Goal: Task Accomplishment & Management: Complete application form

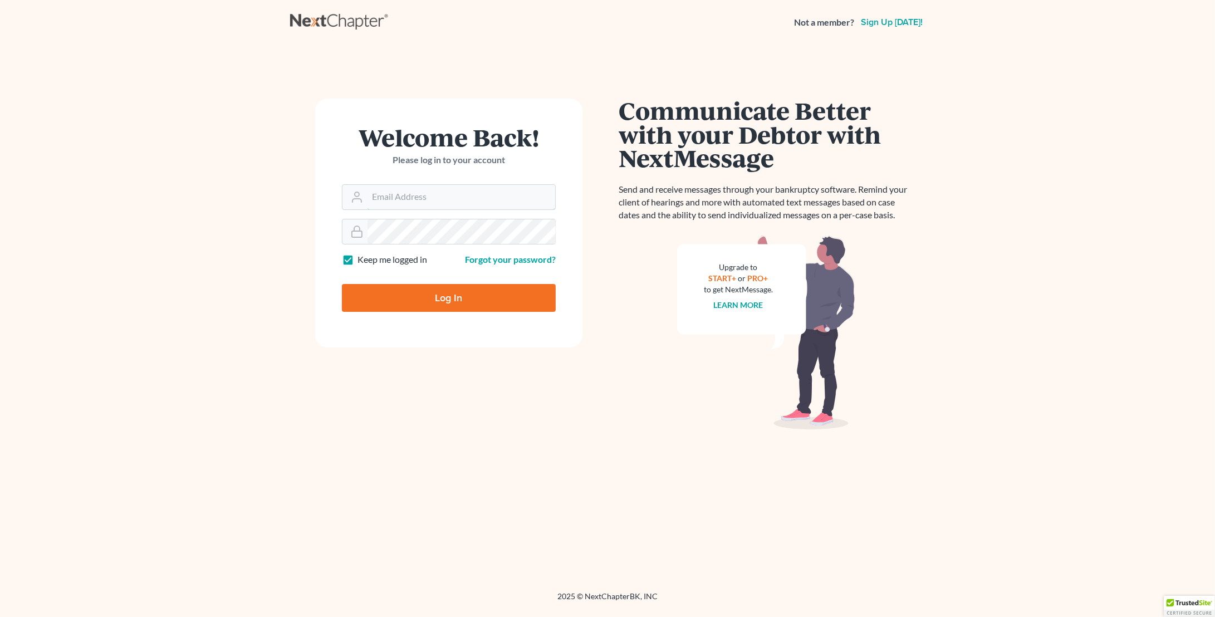
type input "[PERSON_NAME][EMAIL_ADDRESS][DOMAIN_NAME]"
click at [471, 293] on input "Log In" at bounding box center [449, 298] width 214 height 28
type input "Thinking..."
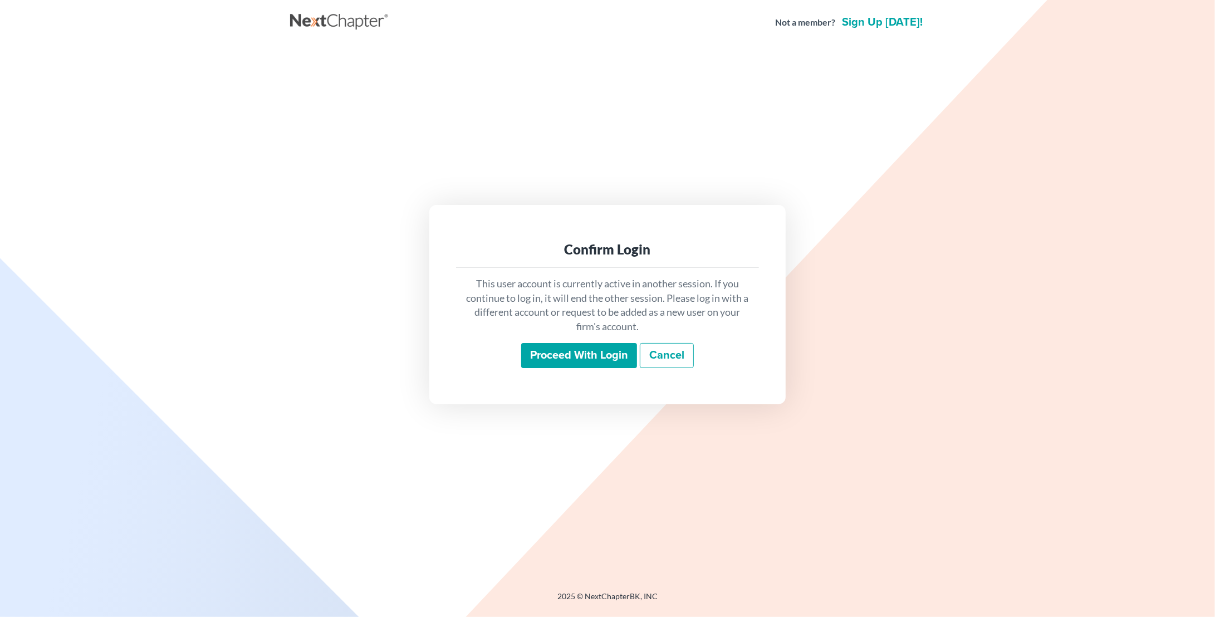
click at [579, 366] on input "Proceed with login" at bounding box center [579, 356] width 116 height 26
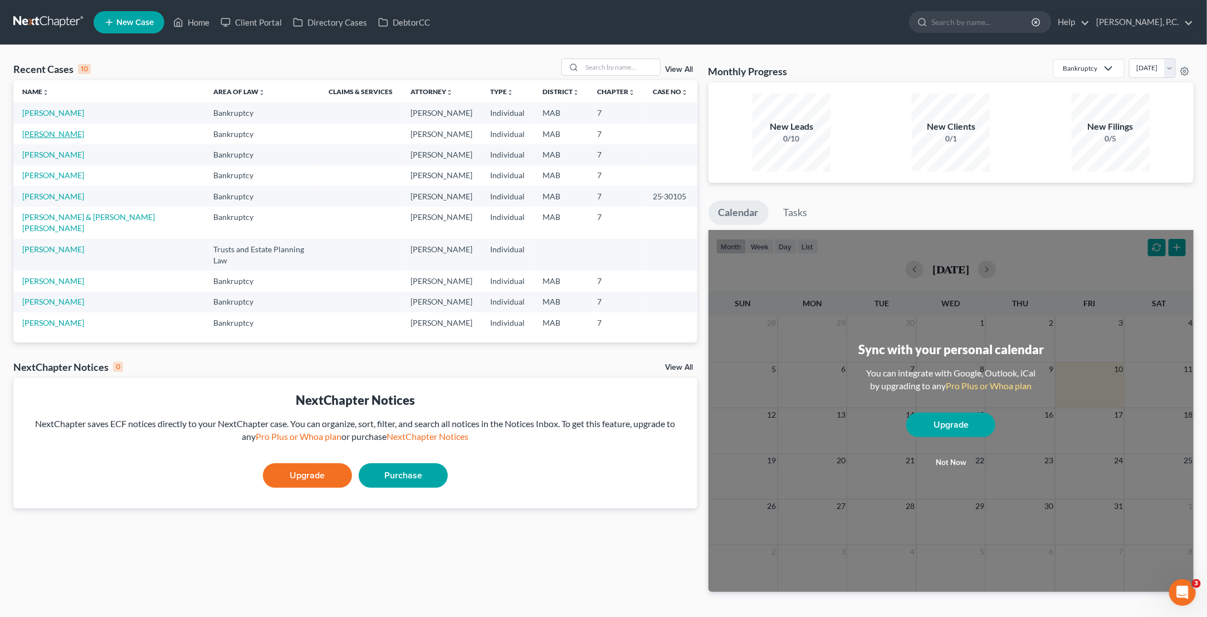
click at [63, 131] on link "[PERSON_NAME]" at bounding box center [53, 133] width 62 height 9
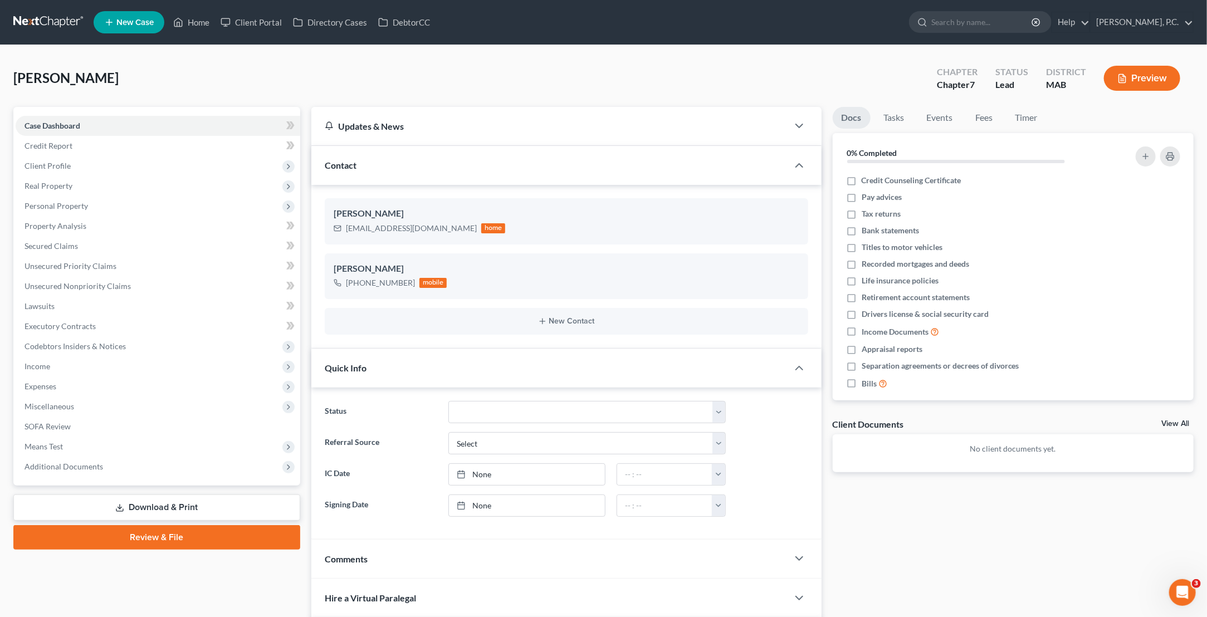
click at [381, 87] on div "[PERSON_NAME] Upgraded Chapter Chapter 7 Status Lead District MAB Preview" at bounding box center [603, 82] width 1180 height 48
click at [89, 208] on span "Personal Property" at bounding box center [158, 206] width 285 height 20
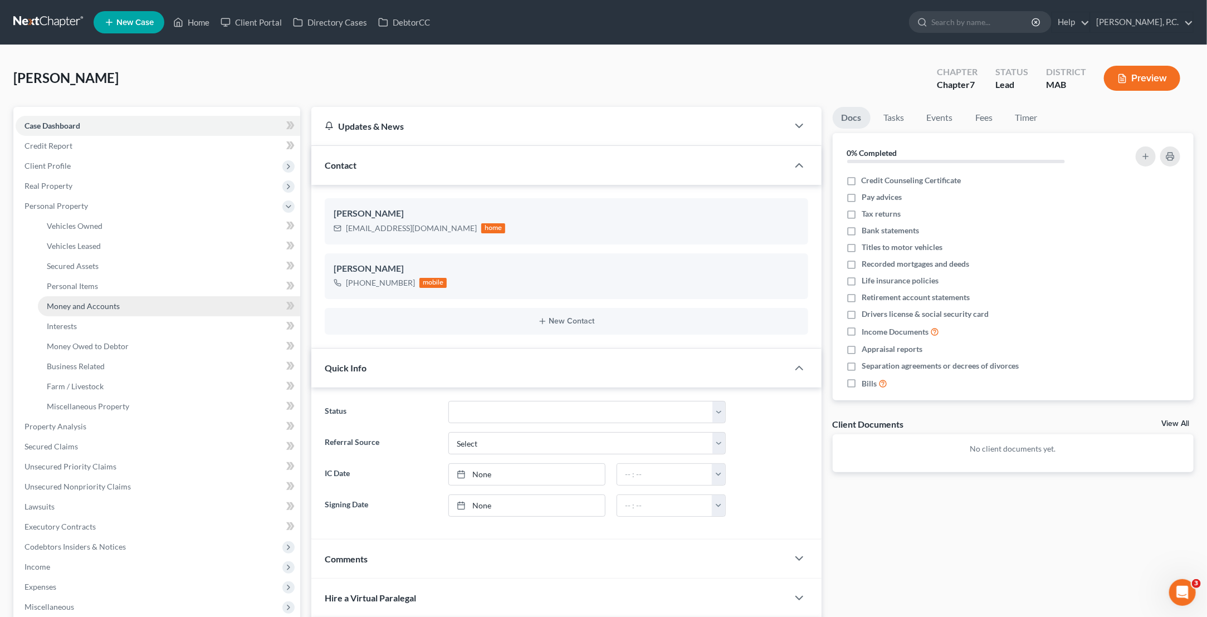
click at [66, 305] on span "Money and Accounts" at bounding box center [83, 305] width 73 height 9
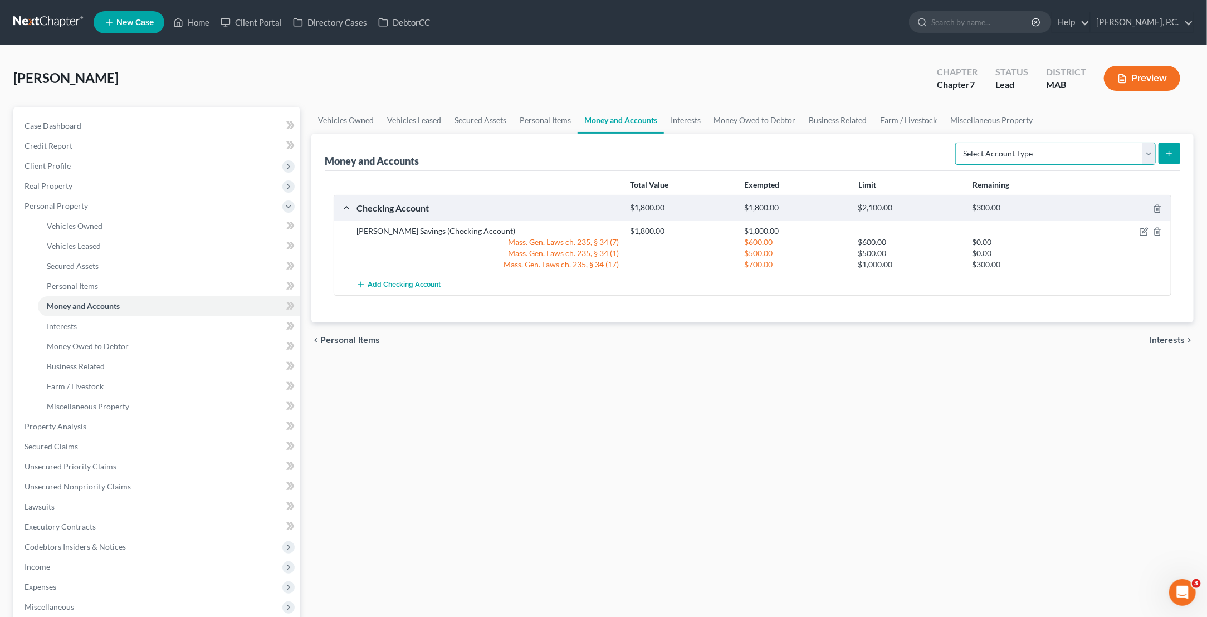
click at [1111, 154] on select "Select Account Type Brokerage Cash on Hand Certificates of Deposit Checking Acc…" at bounding box center [1055, 154] width 200 height 22
select select "checking"
click at [958, 143] on select "Select Account Type Brokerage Cash on Hand Certificates of Deposit Checking Acc…" at bounding box center [1055, 154] width 200 height 22
click at [1179, 144] on button "submit" at bounding box center [1169, 154] width 22 height 22
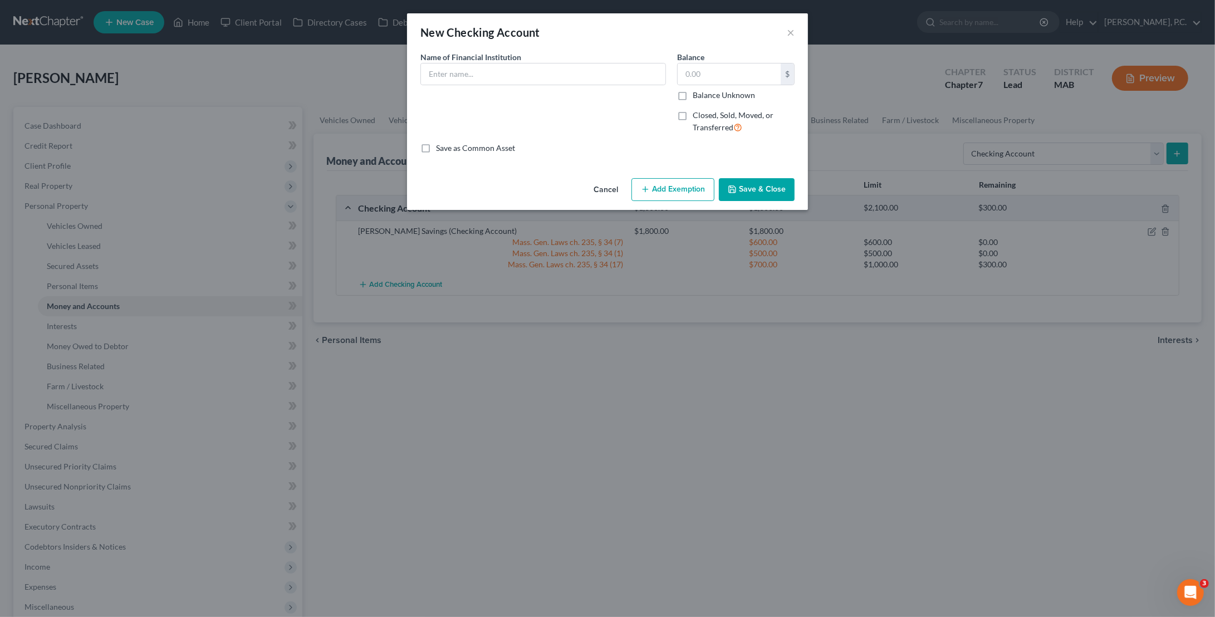
click at [683, 193] on button "Add Exemption" at bounding box center [672, 189] width 83 height 23
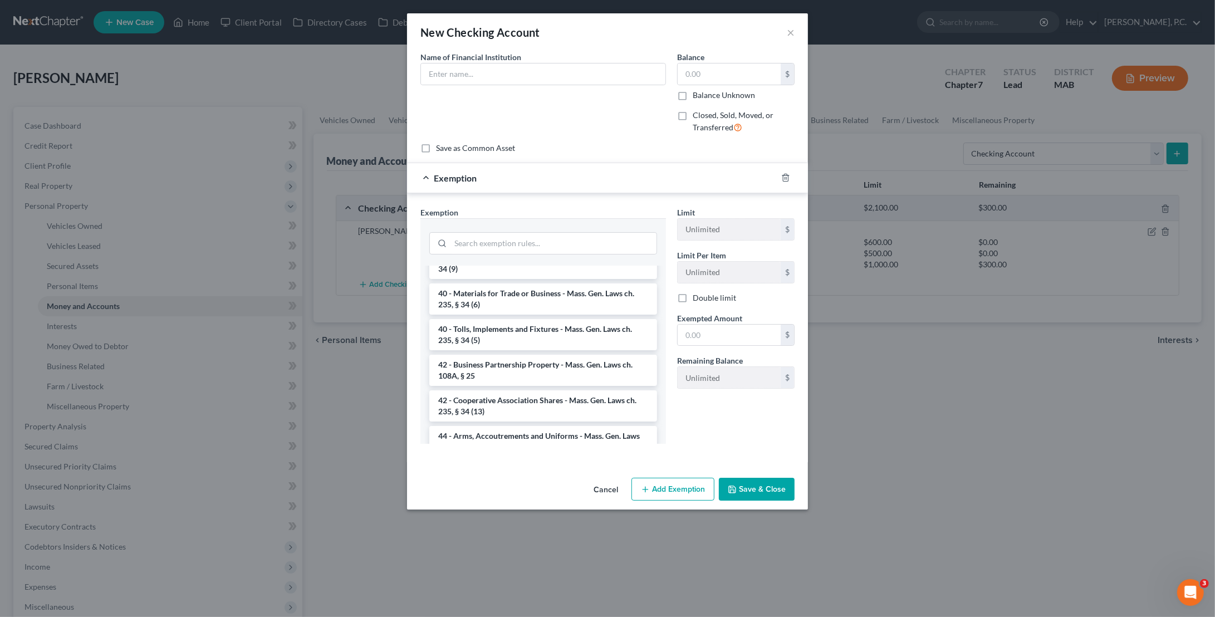
scroll to position [1537, 0]
click at [543, 238] on input "search" at bounding box center [553, 243] width 206 height 21
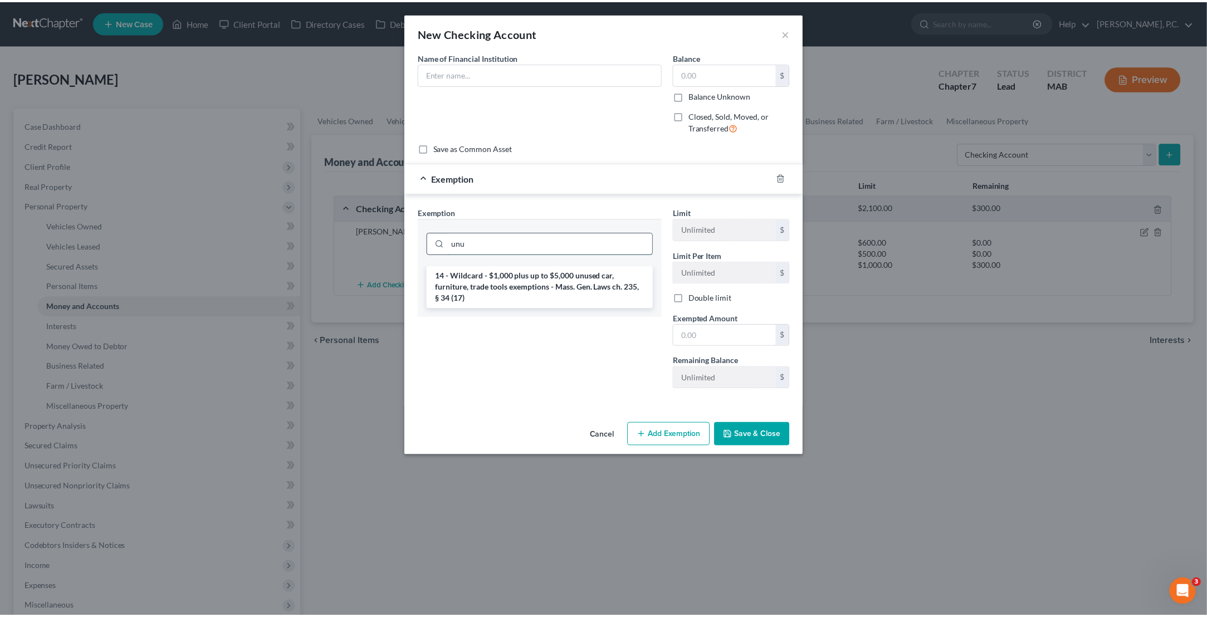
scroll to position [0, 0]
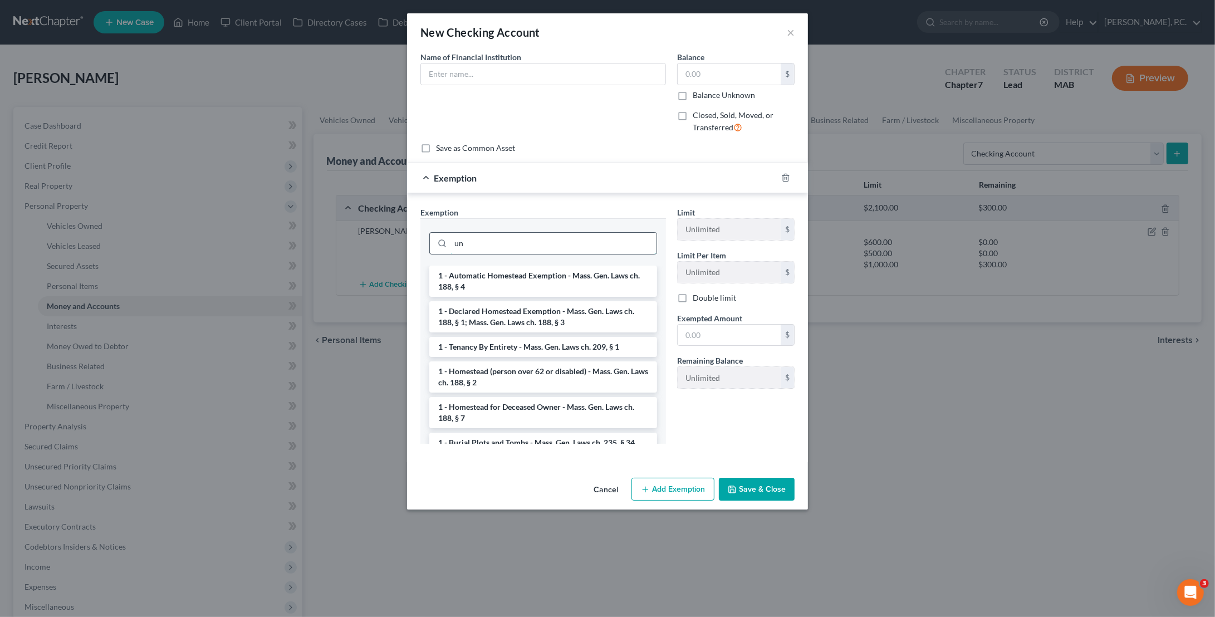
type input "u"
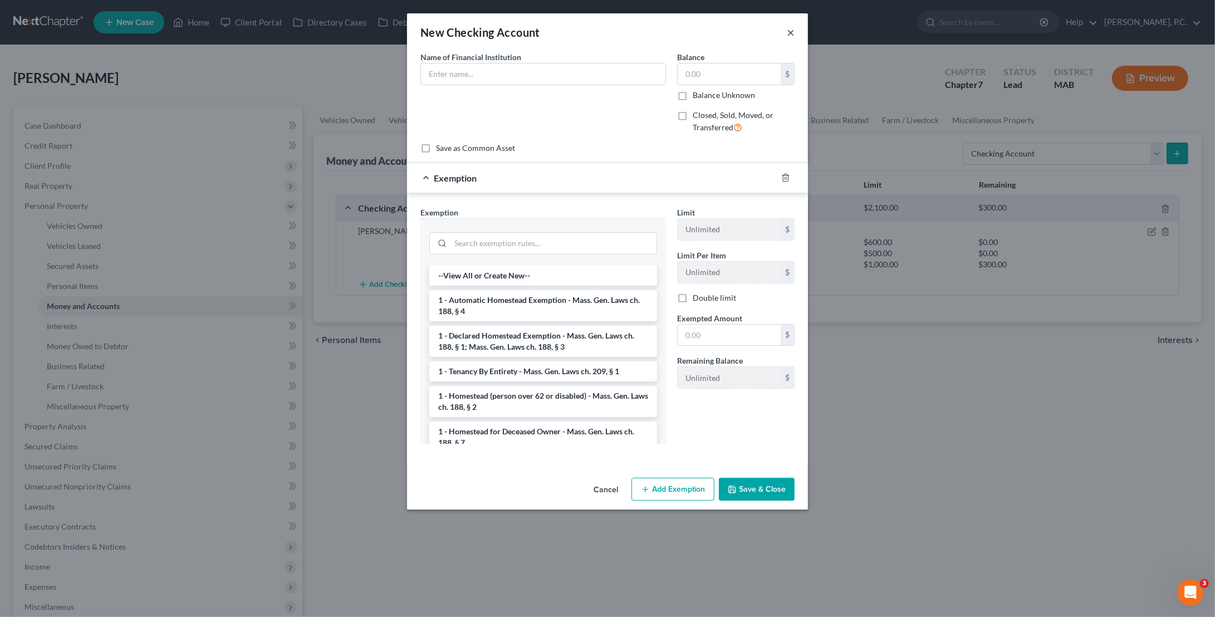
click at [793, 35] on button "×" at bounding box center [791, 32] width 8 height 13
